Goal: Check status: Check status

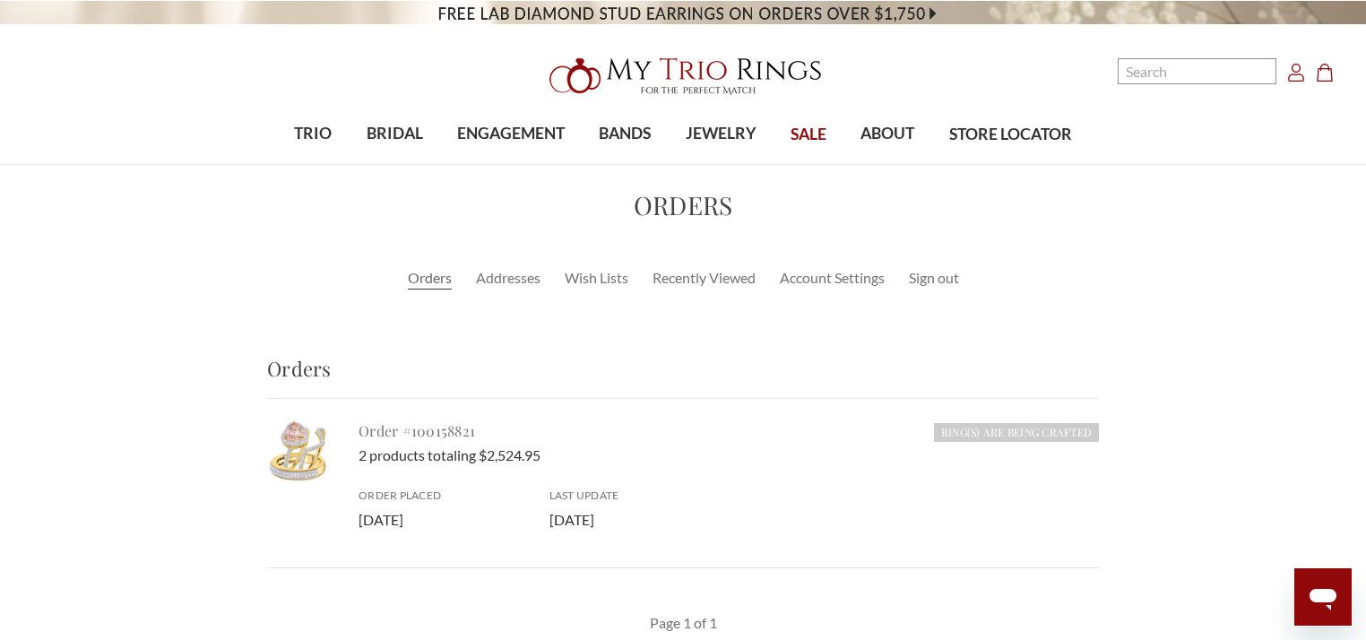
click at [423, 429] on link "Order #100158821" at bounding box center [417, 430] width 117 height 19
